Goal: Information Seeking & Learning: Find contact information

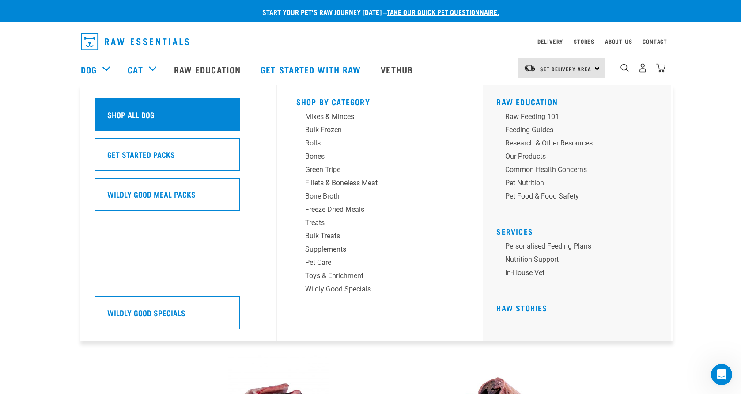
click at [132, 120] on h5 "Shop All Dog" at bounding box center [130, 114] width 47 height 11
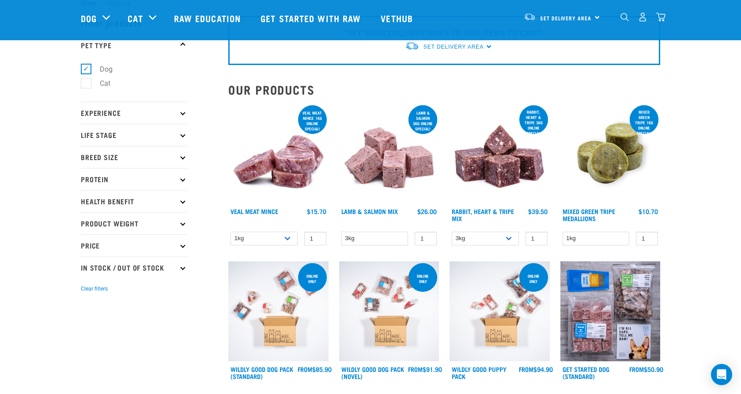
scroll to position [44, 0]
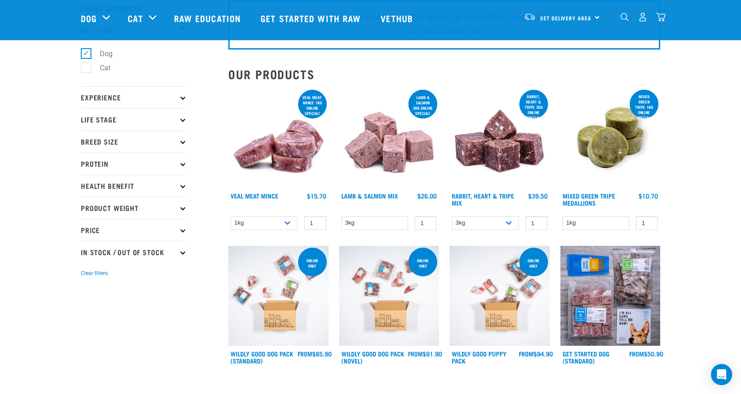
click at [185, 121] on p "Life Stage" at bounding box center [134, 119] width 106 height 22
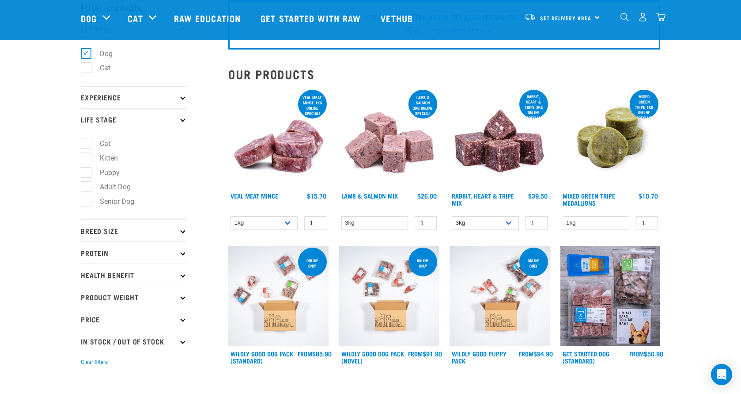
click at [86, 185] on label "Adult Dog" at bounding box center [110, 186] width 49 height 11
click at [86, 185] on input "Adult Dog" at bounding box center [84, 185] width 6 height 6
checkbox input "true"
click at [88, 199] on label "Senior Dog" at bounding box center [112, 201] width 52 height 11
click at [87, 199] on input "Senior Dog" at bounding box center [84, 200] width 6 height 6
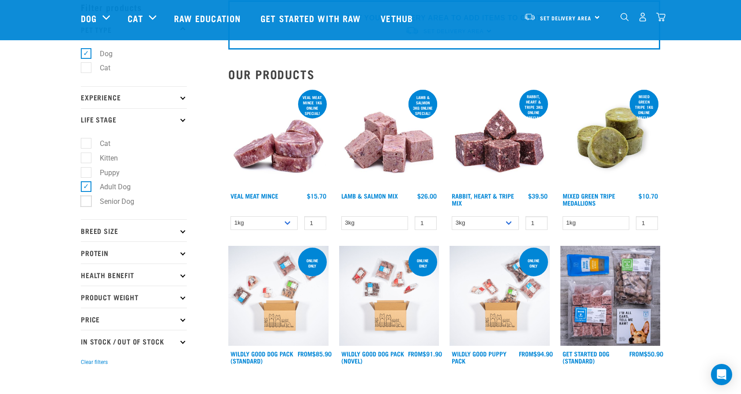
checkbox input "true"
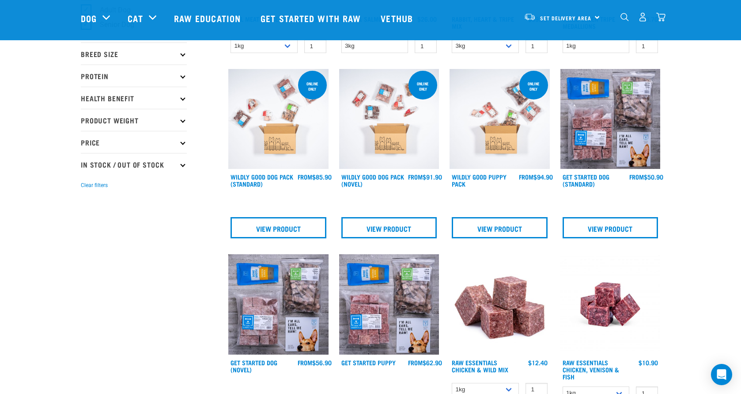
scroll to position [197, 0]
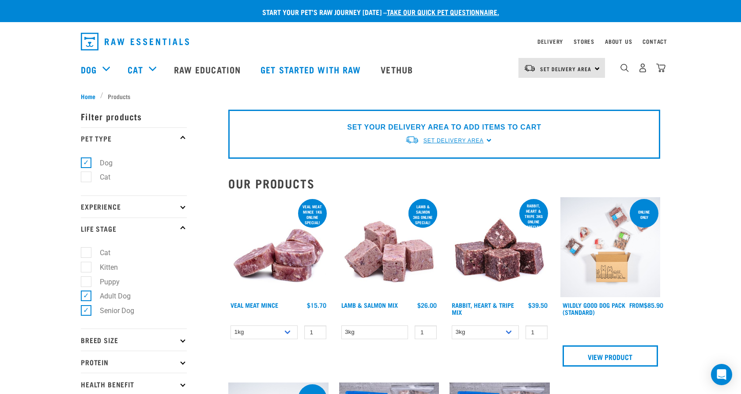
click at [477, 142] on span "Set Delivery Area" at bounding box center [454, 140] width 60 height 6
click at [442, 161] on link "[GEOGRAPHIC_DATA]" at bounding box center [449, 161] width 88 height 15
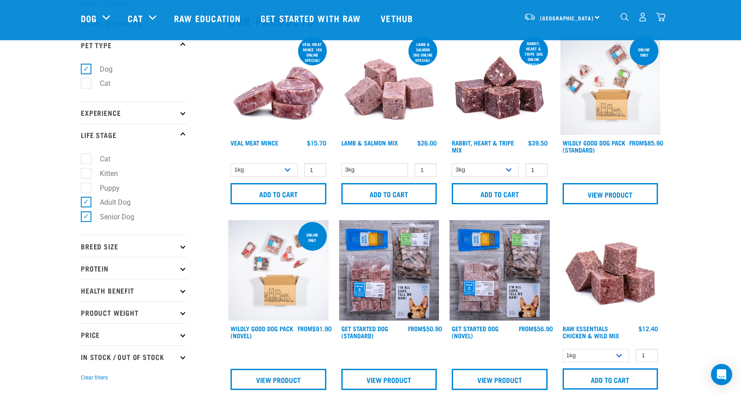
scroll to position [44, 0]
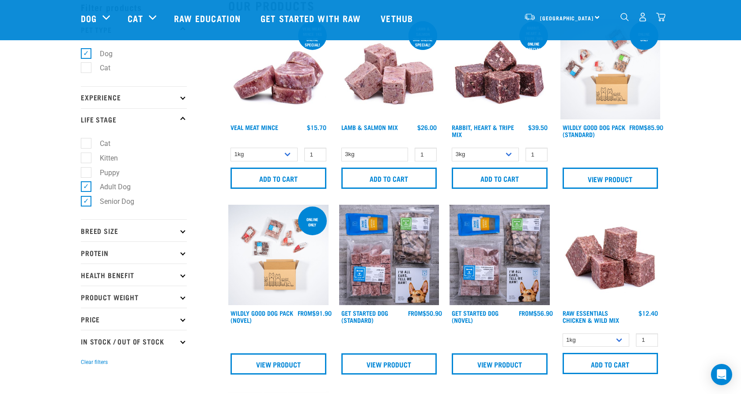
click at [182, 118] on icon at bounding box center [182, 119] width 5 height 5
click at [185, 231] on icon at bounding box center [182, 230] width 5 height 5
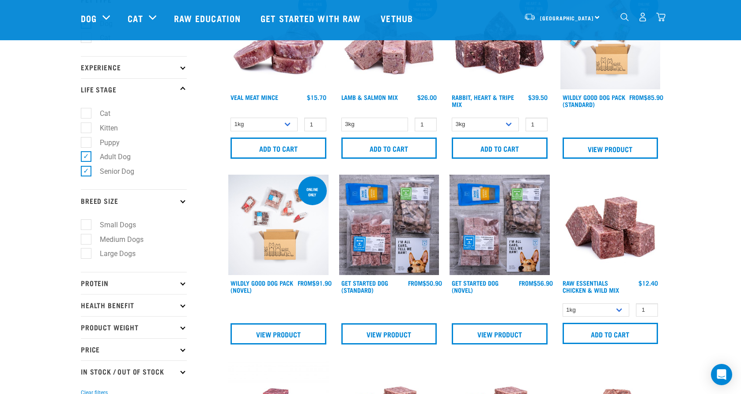
scroll to position [88, 0]
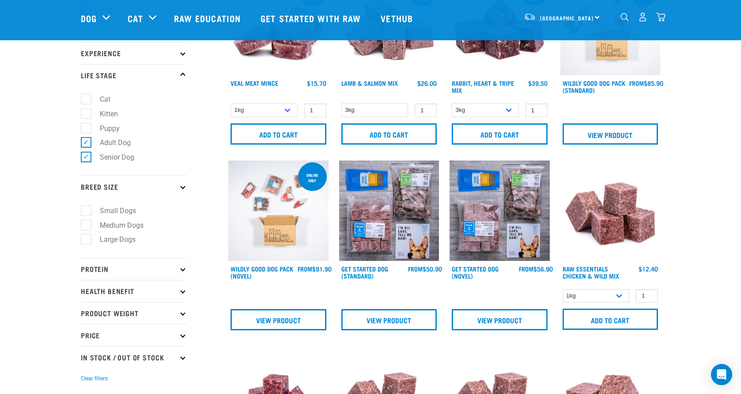
click at [87, 237] on label "Large Dogs" at bounding box center [112, 239] width 53 height 11
click at [87, 237] on input "Large Dogs" at bounding box center [84, 238] width 6 height 6
checkbox input "true"
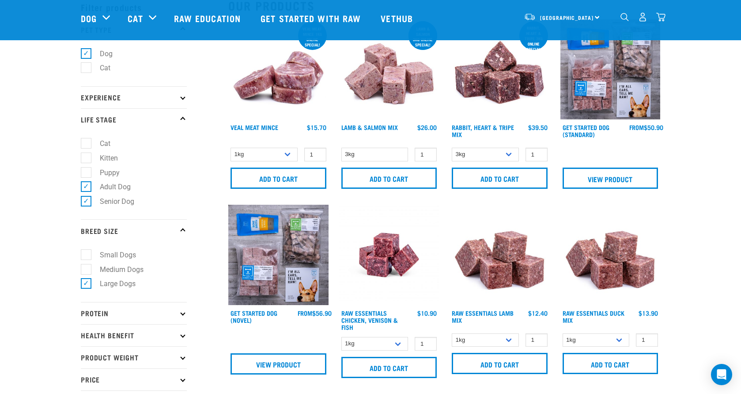
scroll to position [88, 0]
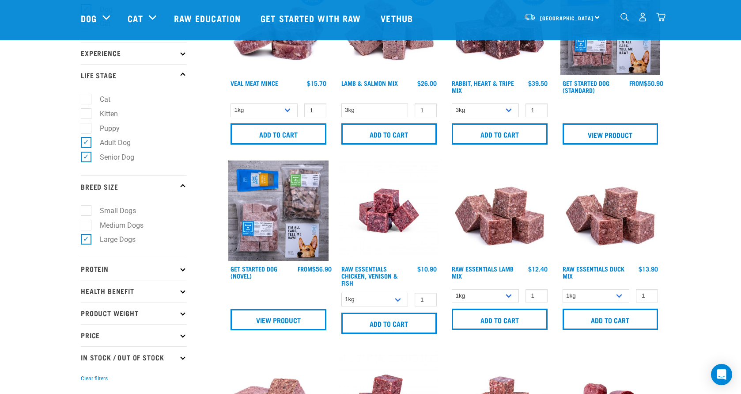
click at [86, 226] on label "Medium Dogs" at bounding box center [116, 225] width 61 height 11
click at [86, 226] on input "Medium Dogs" at bounding box center [84, 223] width 6 height 6
checkbox input "true"
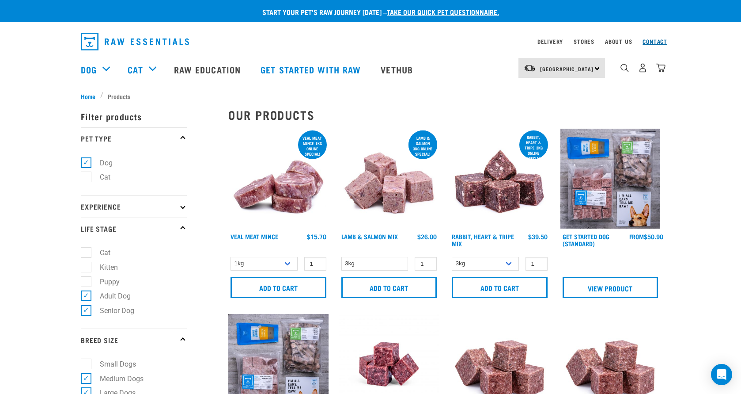
click at [655, 40] on link "Contact" at bounding box center [655, 41] width 25 height 3
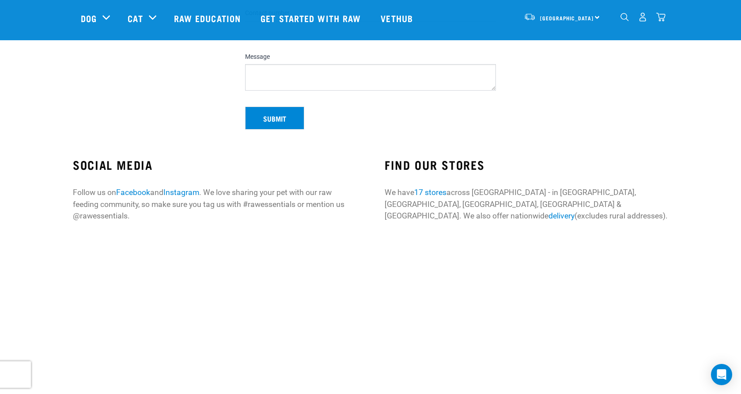
scroll to position [221, 0]
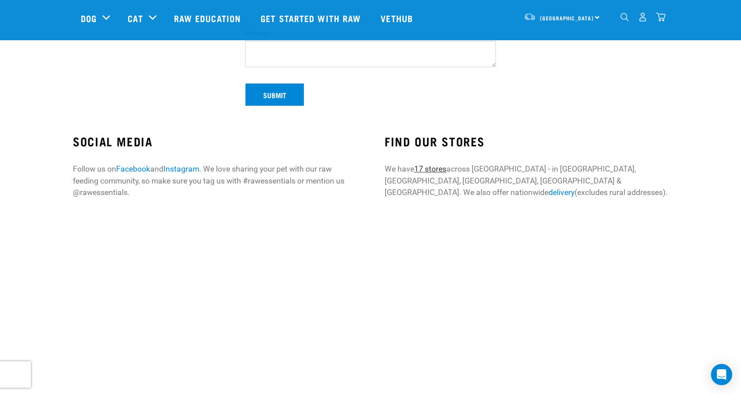
click at [433, 170] on link "17 stores" at bounding box center [430, 168] width 32 height 9
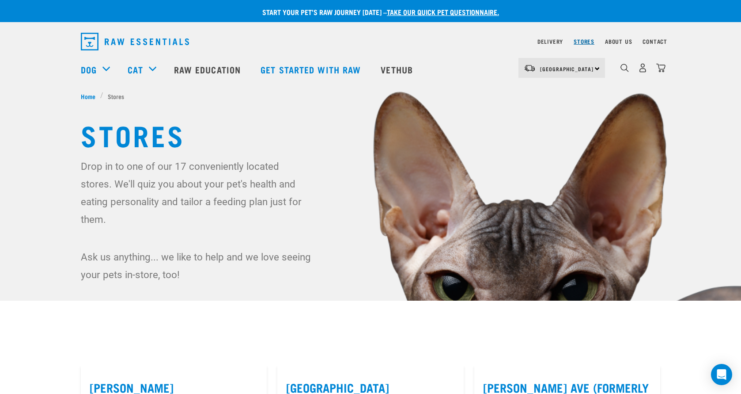
click at [586, 41] on link "Stores" at bounding box center [584, 41] width 21 height 3
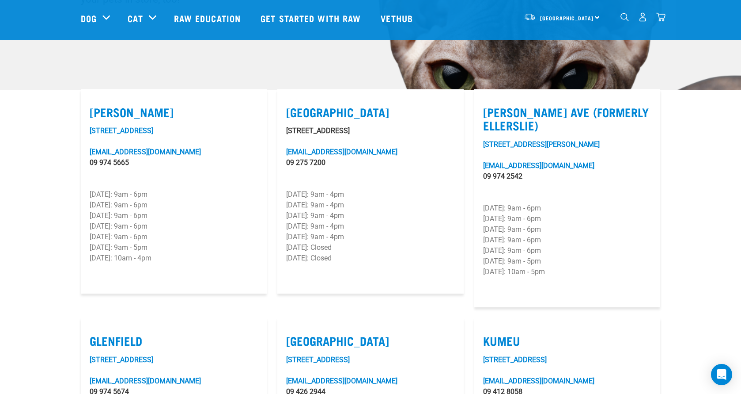
scroll to position [221, 0]
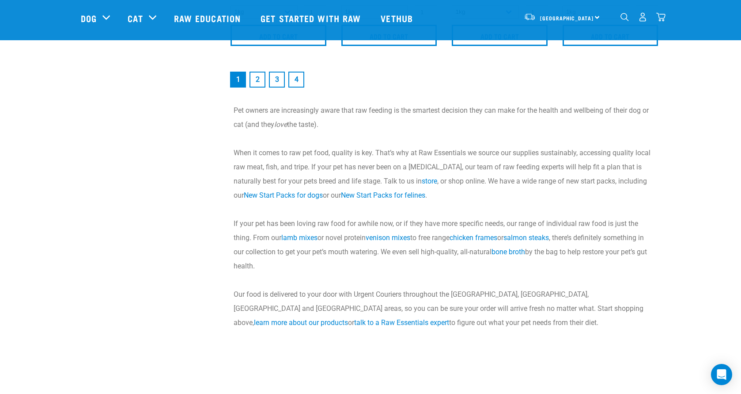
scroll to position [1502, 0]
